Goal: Information Seeking & Learning: Learn about a topic

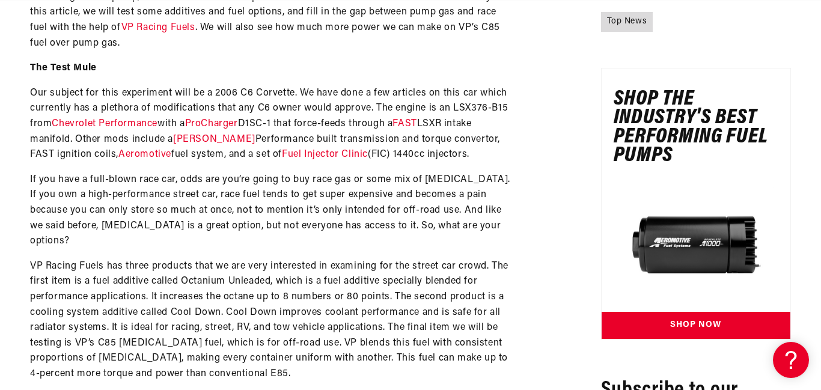
scroll to position [0, 1362]
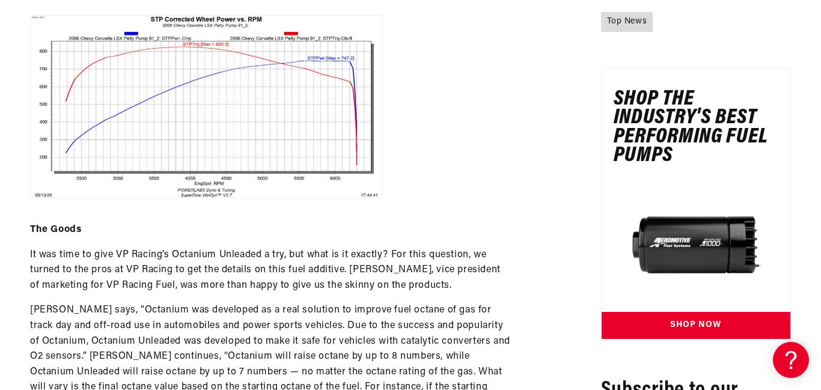
scroll to position [0, 0]
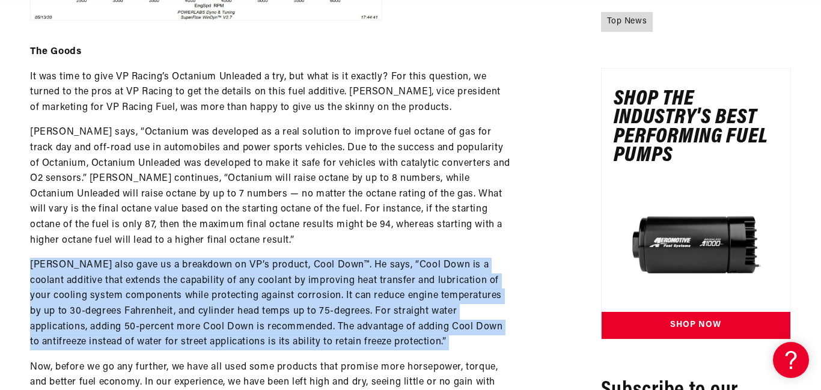
click at [11, 289] on div "Fueled To Perform: Dyno Testing VP Racing Fuels’ Products [PERSON_NAME] 7 min r…" at bounding box center [410, 361] width 821 height 3650
